Goal: Find specific page/section: Find specific page/section

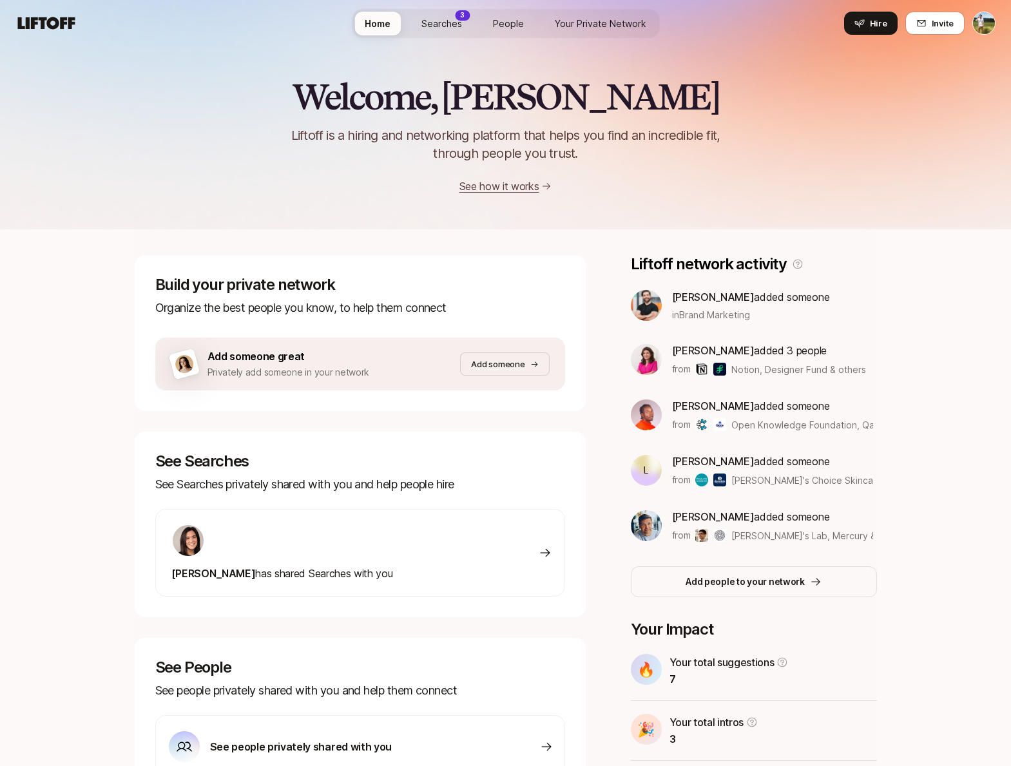
click at [456, 23] on span "Searches" at bounding box center [441, 24] width 41 height 14
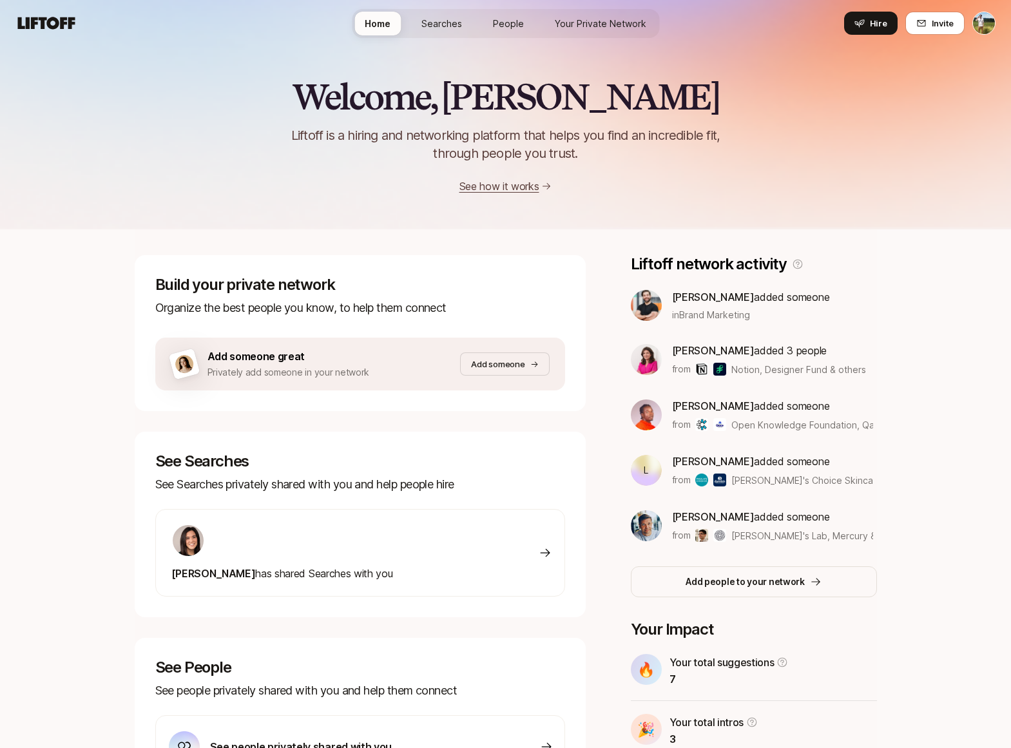
click at [440, 19] on span "Searches" at bounding box center [441, 24] width 41 height 14
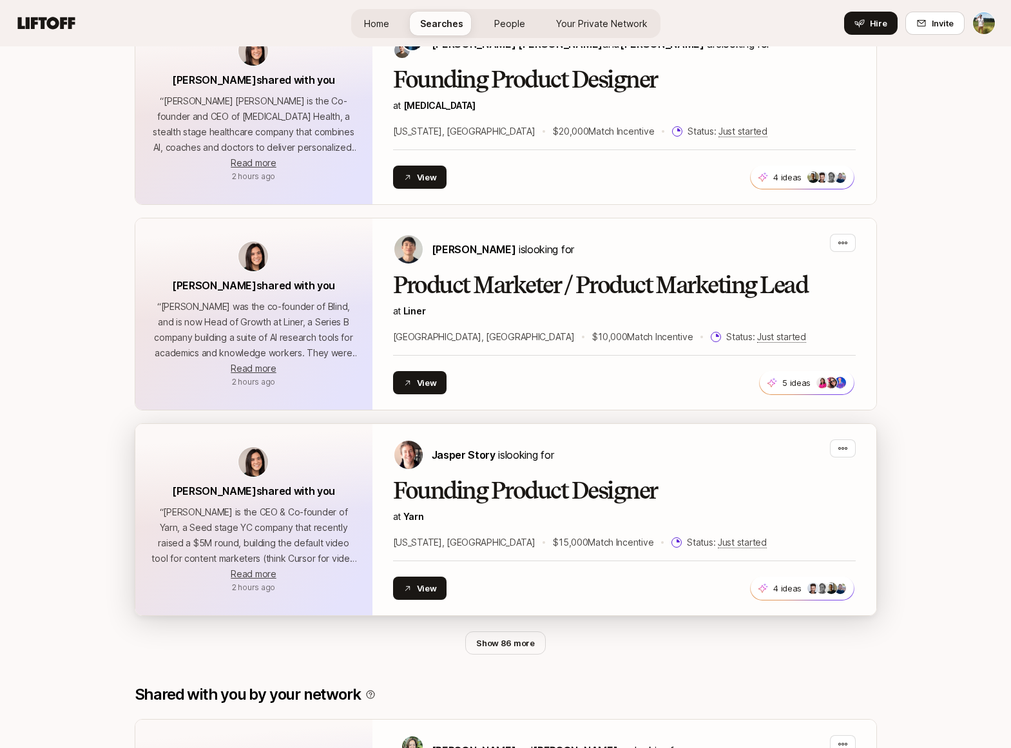
scroll to position [341, 0]
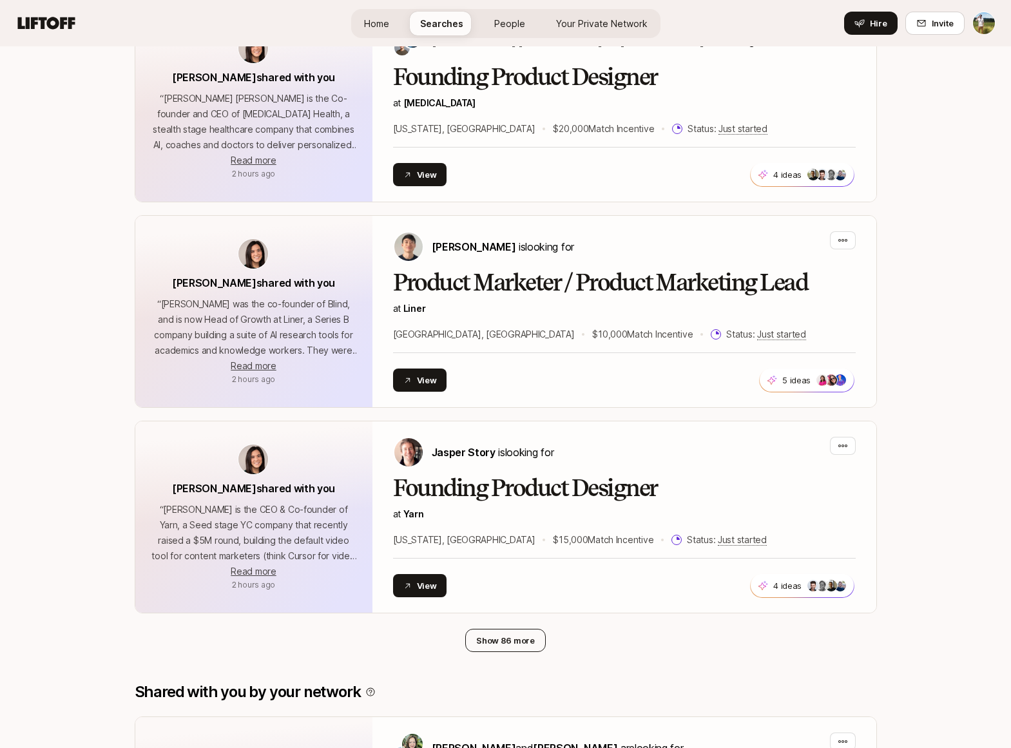
click at [502, 644] on button "Show 86 more" at bounding box center [505, 640] width 81 height 23
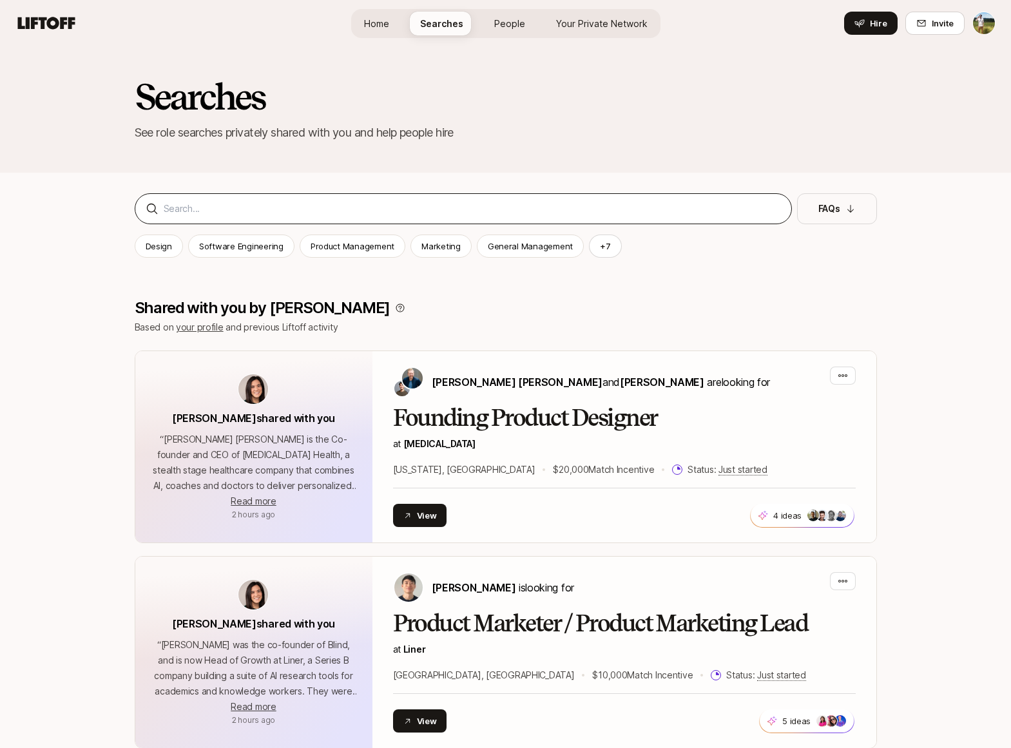
scroll to position [0, 0]
